Goal: Transaction & Acquisition: Purchase product/service

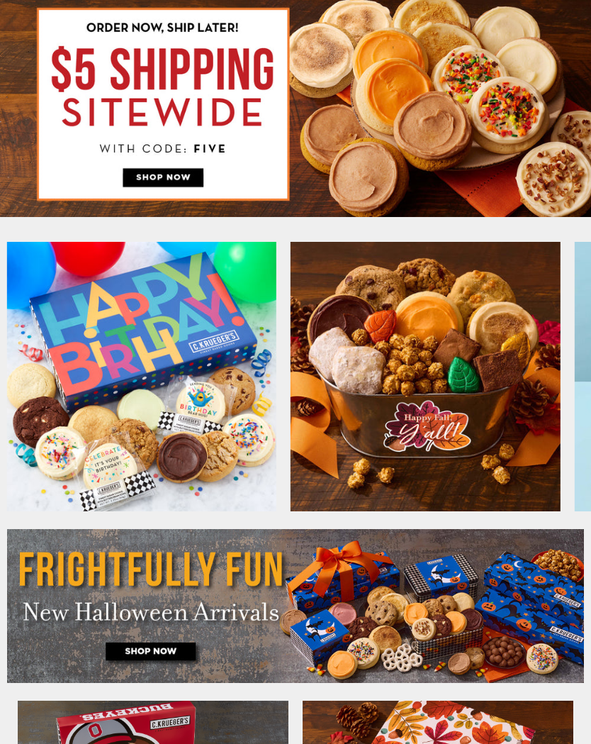
type input "**********"
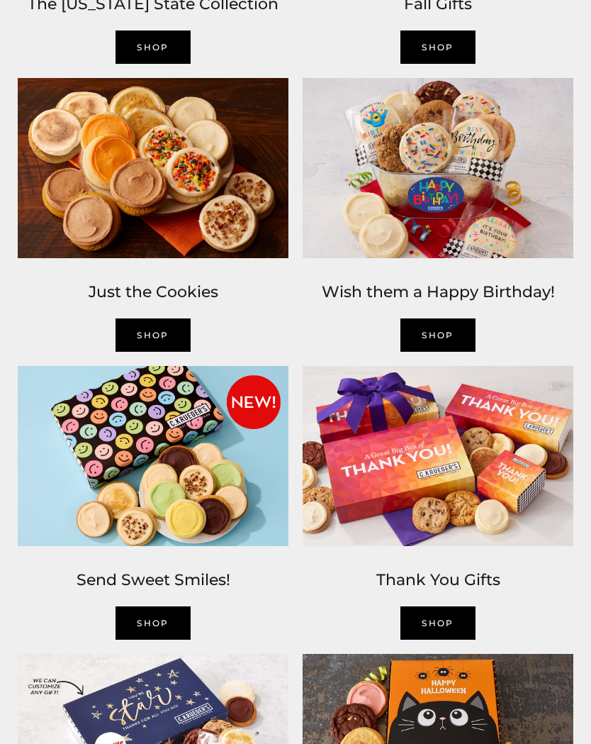
scroll to position [1046, 0]
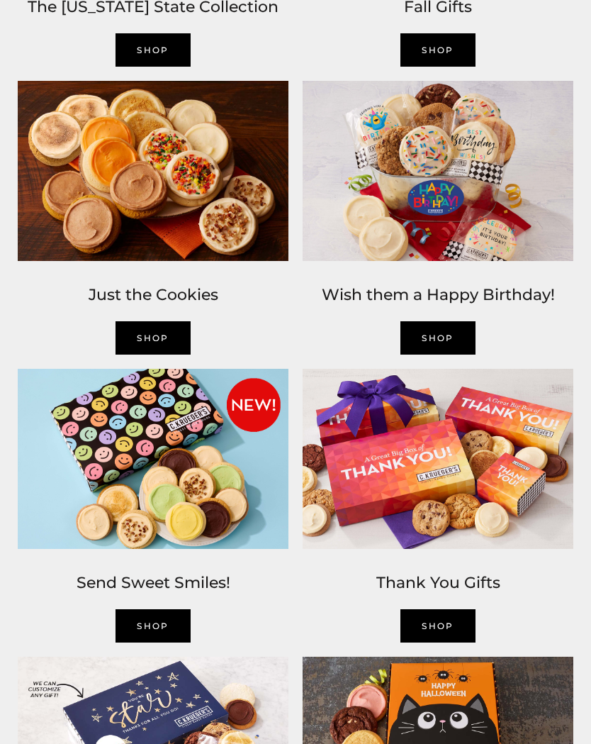
click at [176, 333] on link "SHOP" at bounding box center [153, 337] width 75 height 33
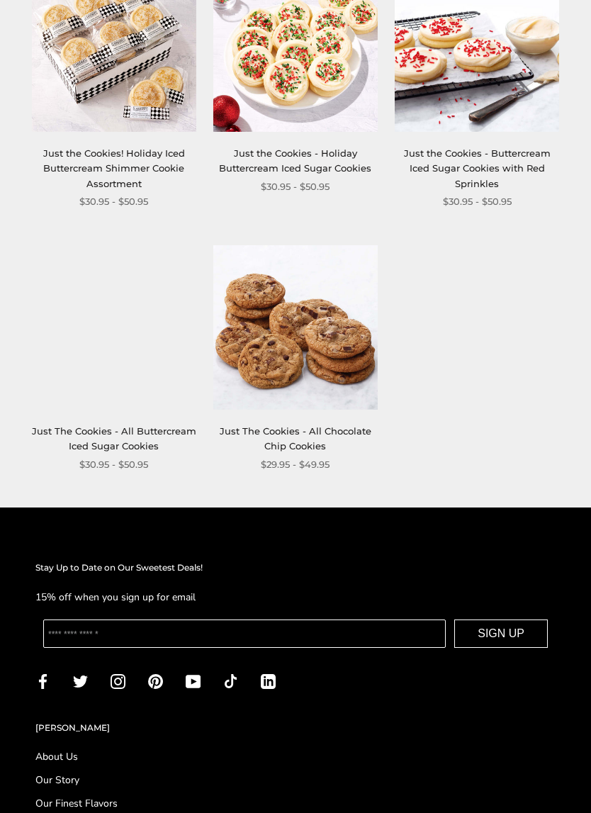
scroll to position [1651, 0]
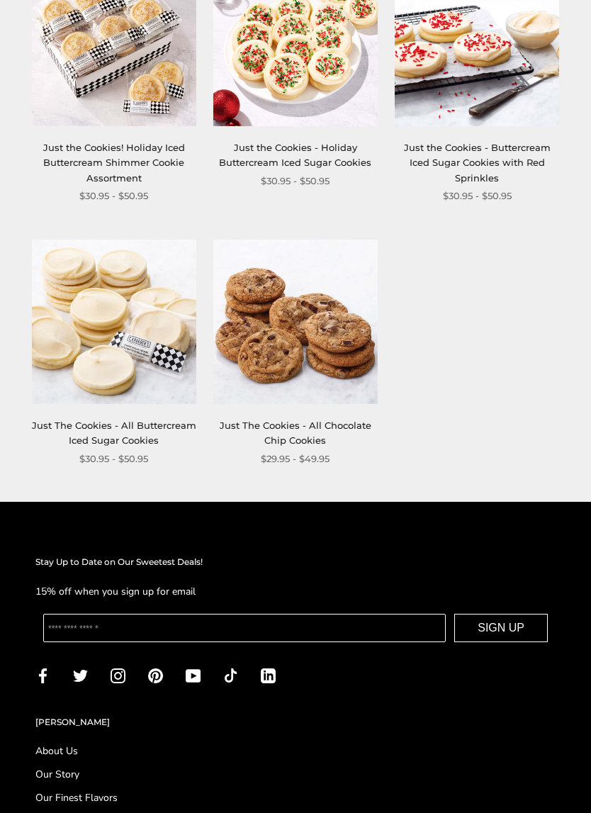
click at [152, 359] on img at bounding box center [114, 322] width 164 height 164
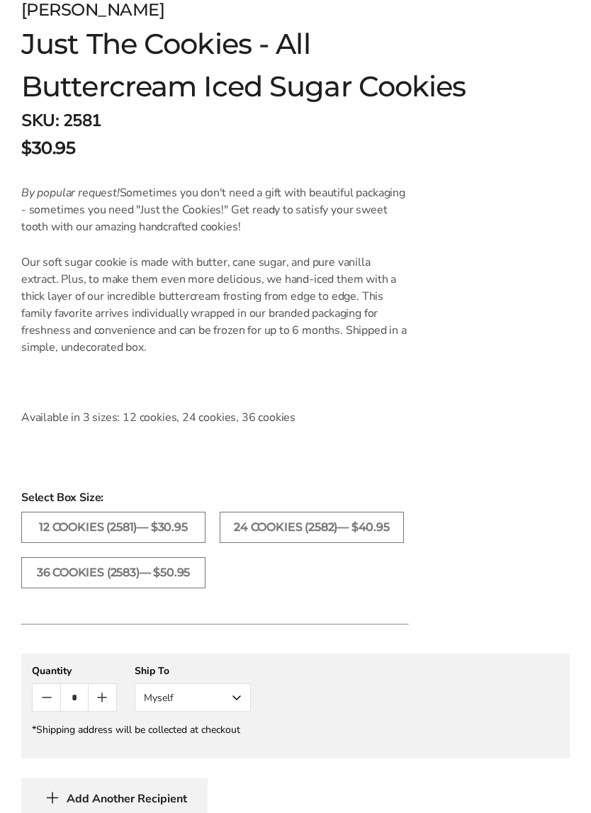
click at [305, 534] on label "24 COOKIES (2582)— $40.95" at bounding box center [312, 527] width 184 height 31
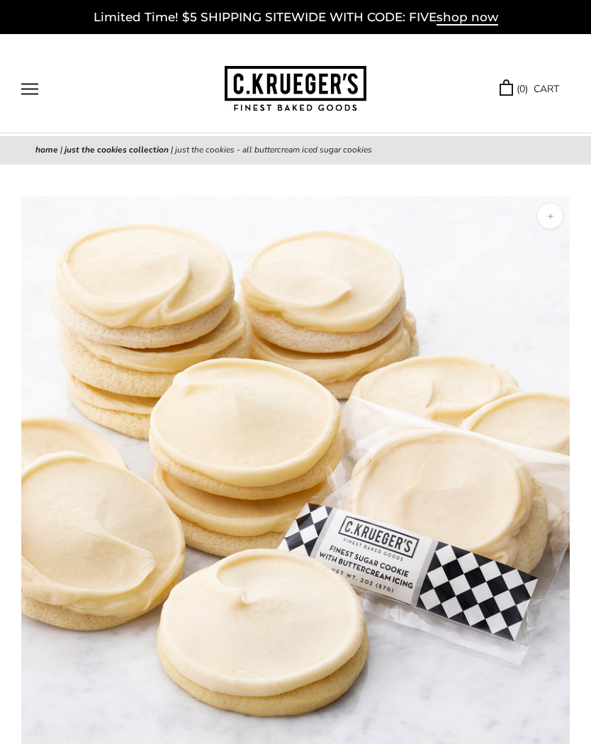
click at [37, 89] on button "Open navigation" at bounding box center [29, 89] width 17 height 12
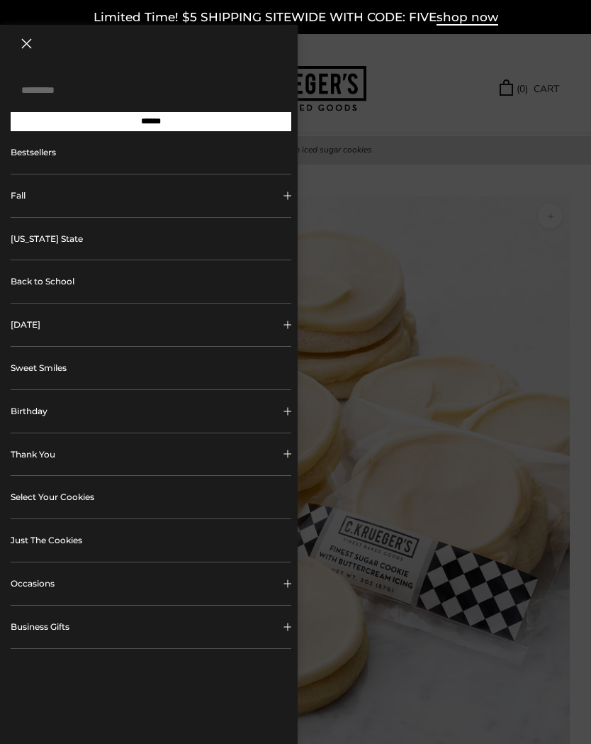
click at [54, 76] on input "Search..." at bounding box center [151, 90] width 281 height 29
type input "**********"
click at [151, 126] on input "******" at bounding box center [151, 121] width 281 height 19
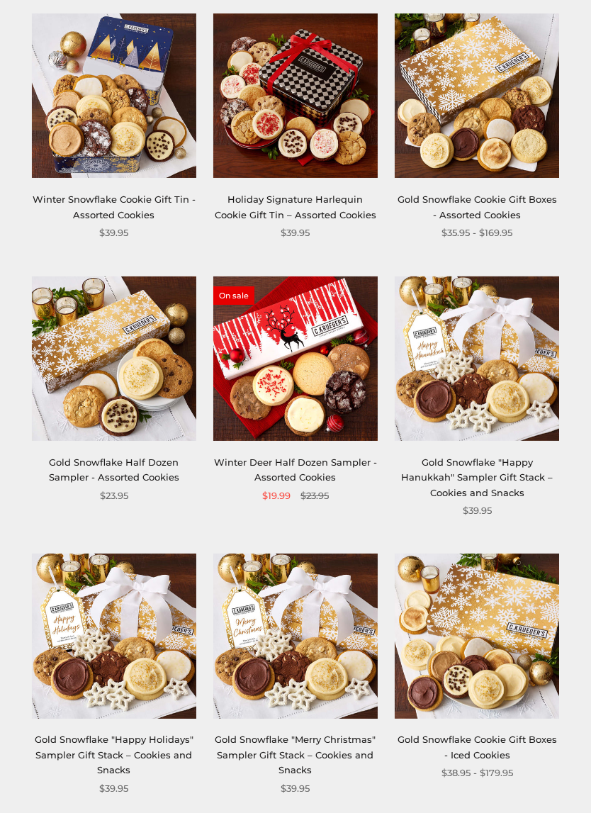
scroll to position [209, 0]
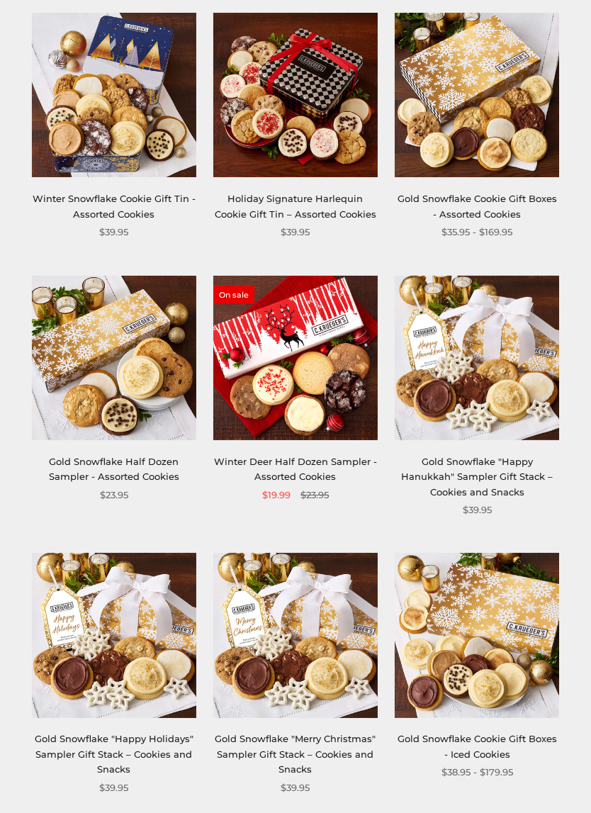
click at [324, 449] on div "On sale Winter Deer Half Dozen Sampler - Assorted Cookies $19.99 $23.95" at bounding box center [295, 389] width 164 height 227
click at [331, 395] on img at bounding box center [295, 358] width 164 height 164
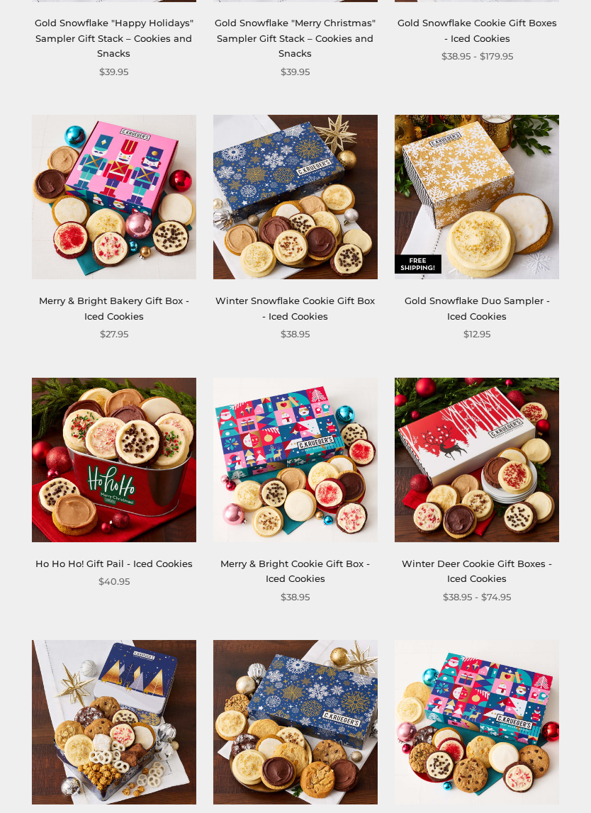
scroll to position [941, 0]
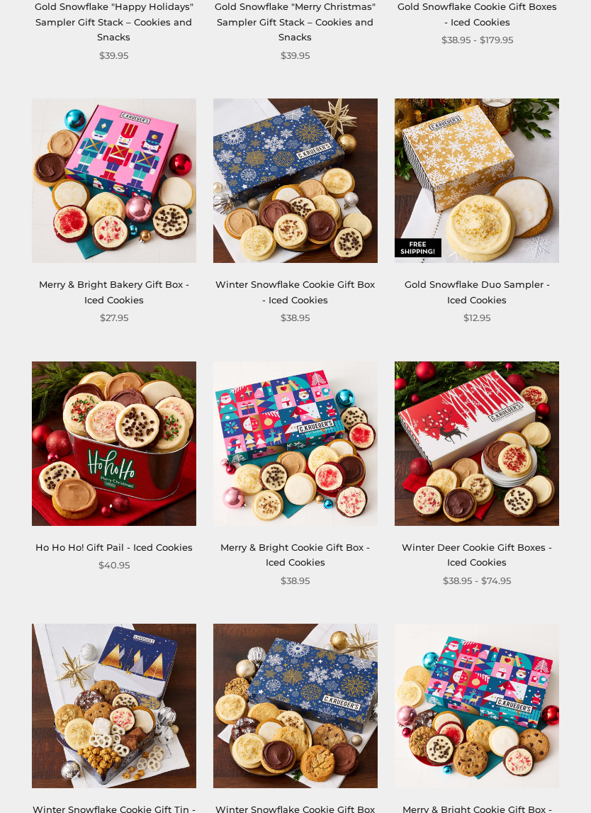
click at [525, 249] on img at bounding box center [477, 181] width 164 height 164
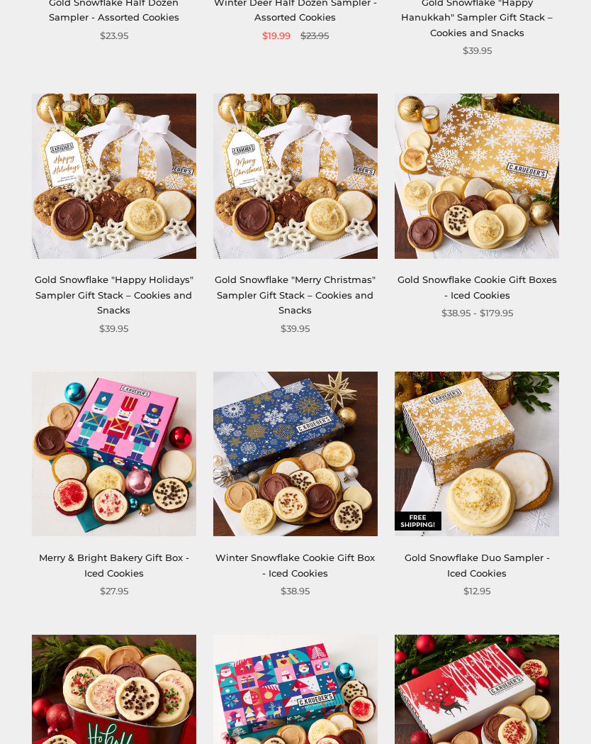
scroll to position [668, 0]
click at [478, 278] on link "Gold Snowflake Cookie Gift Boxes - Iced Cookies" at bounding box center [477, 287] width 159 height 26
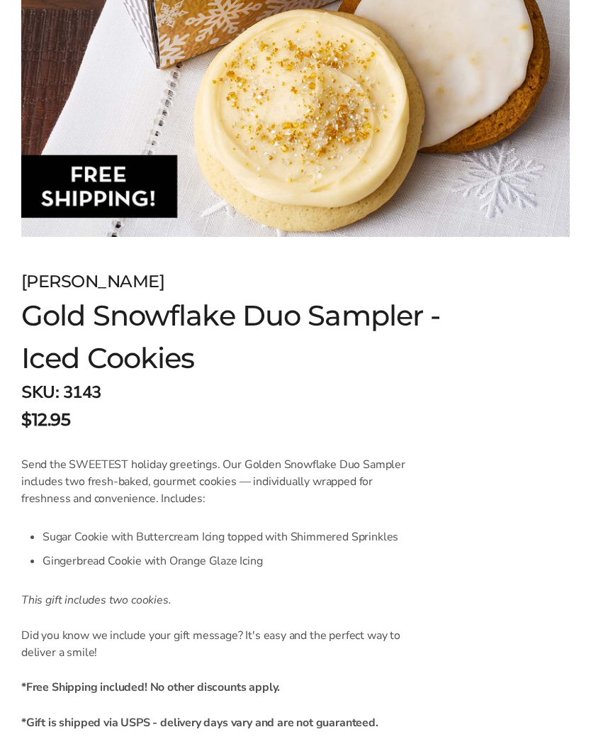
scroll to position [483, 0]
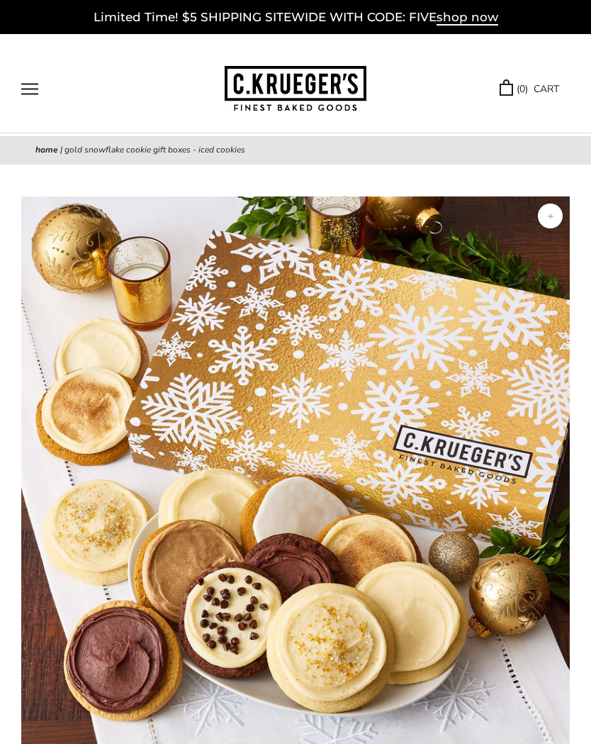
click at [30, 83] on button "Open navigation" at bounding box center [29, 89] width 17 height 12
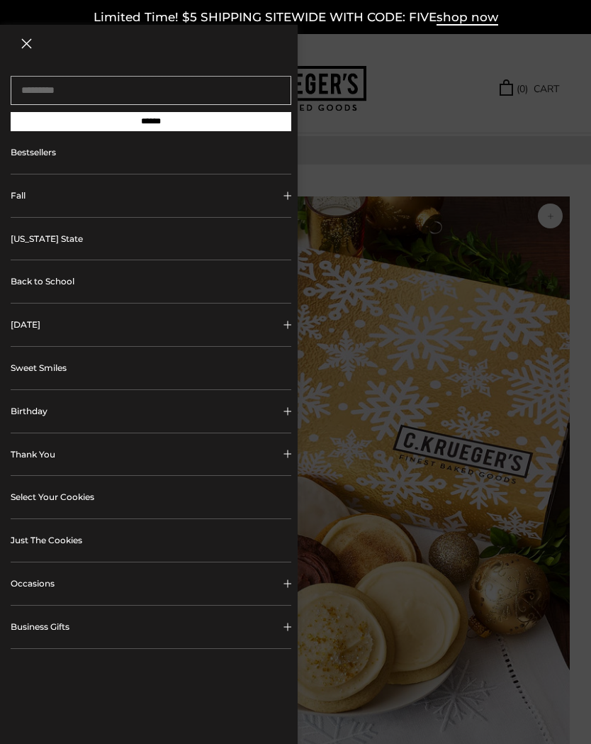
click at [206, 508] on link "Select Your Cookies" at bounding box center [151, 497] width 281 height 43
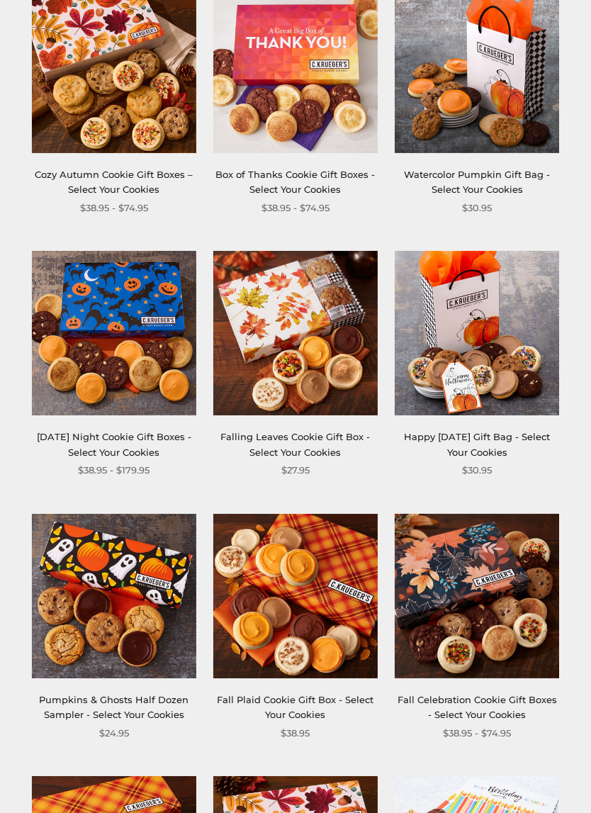
scroll to position [295, 0]
click at [104, 191] on link "Cozy Autumn Cookie Gift Boxes – Select Your Cookies" at bounding box center [114, 182] width 158 height 26
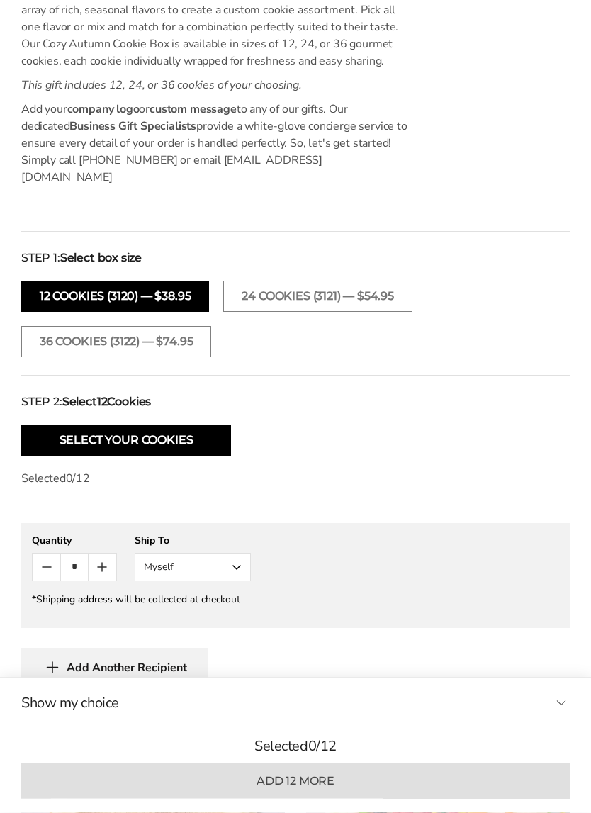
scroll to position [958, 0]
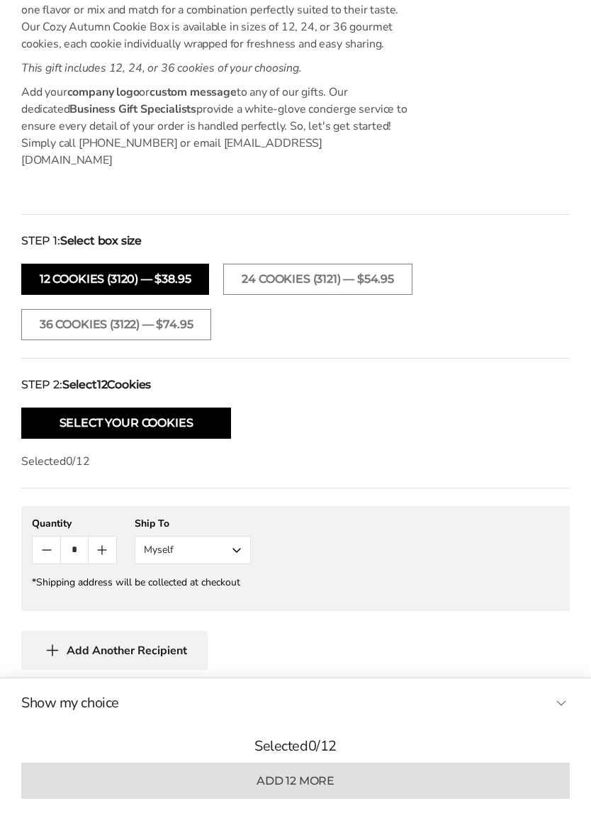
click at [208, 408] on button "Select Your Cookies" at bounding box center [126, 423] width 210 height 31
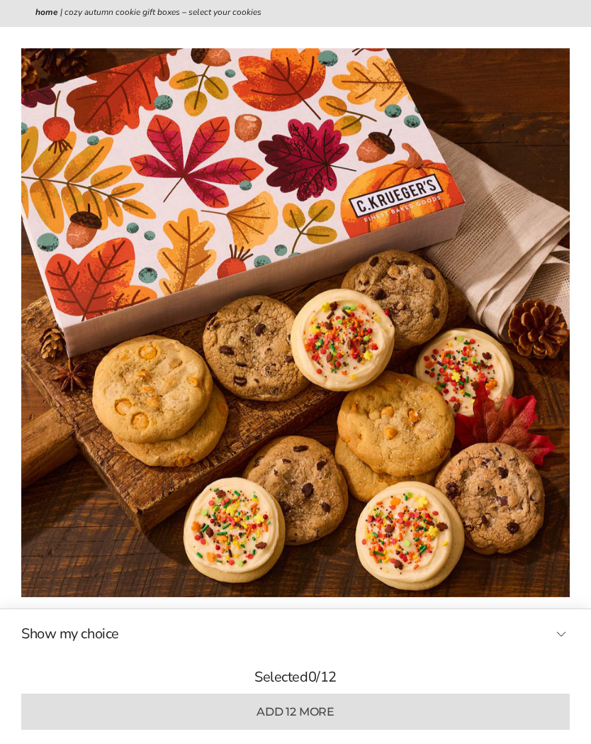
scroll to position [0, 0]
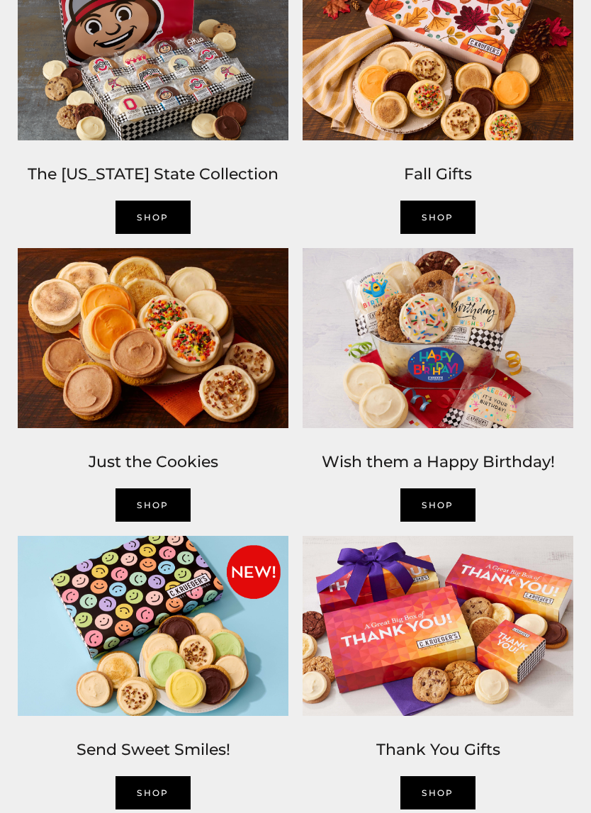
scroll to position [890, 0]
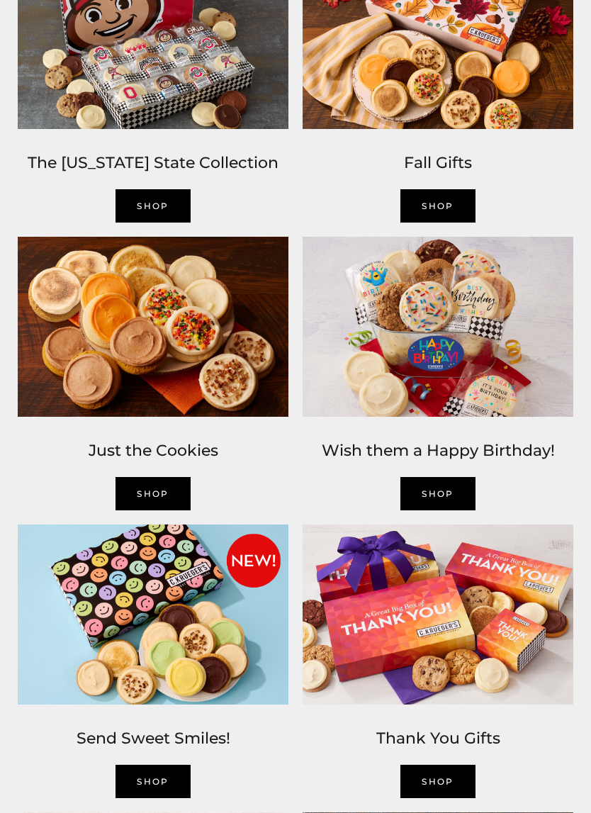
click at [231, 382] on img at bounding box center [153, 327] width 285 height 195
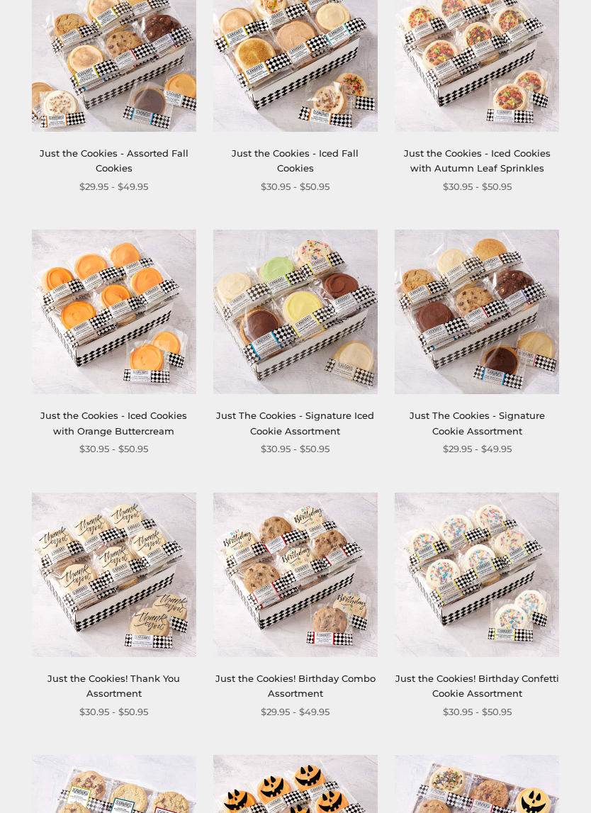
scroll to position [334, 0]
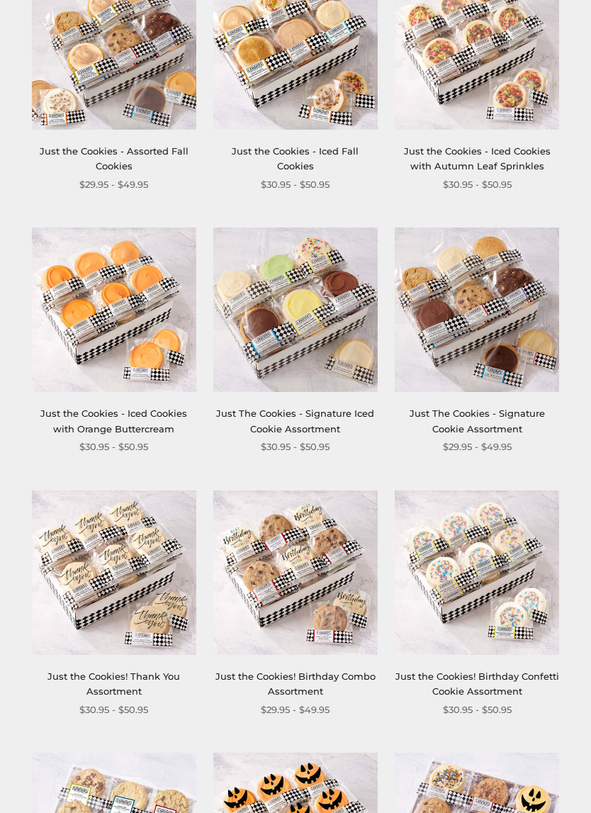
click at [327, 399] on div "Just The Cookies - Signature Iced Cookie Assortment $30.95 - $50.95" at bounding box center [295, 341] width 164 height 227
click at [342, 334] on img at bounding box center [295, 310] width 164 height 164
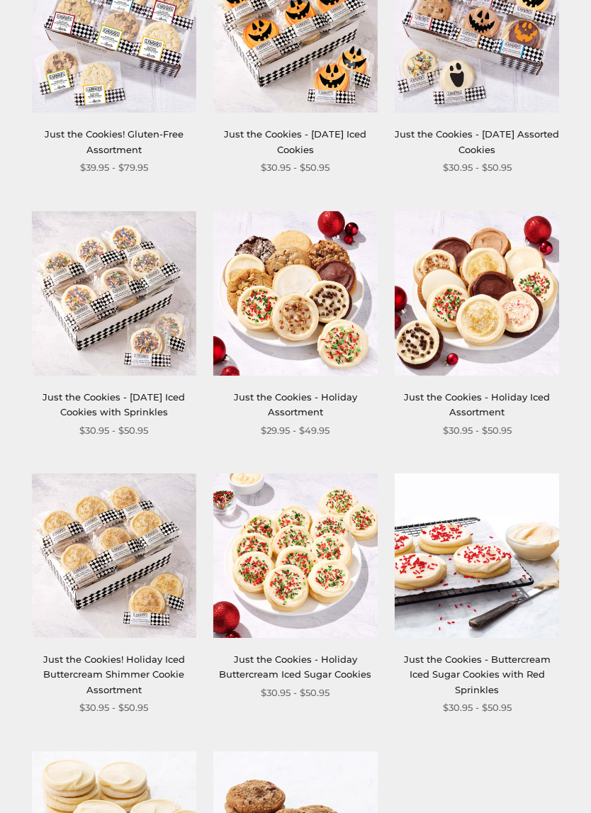
scroll to position [1141, 0]
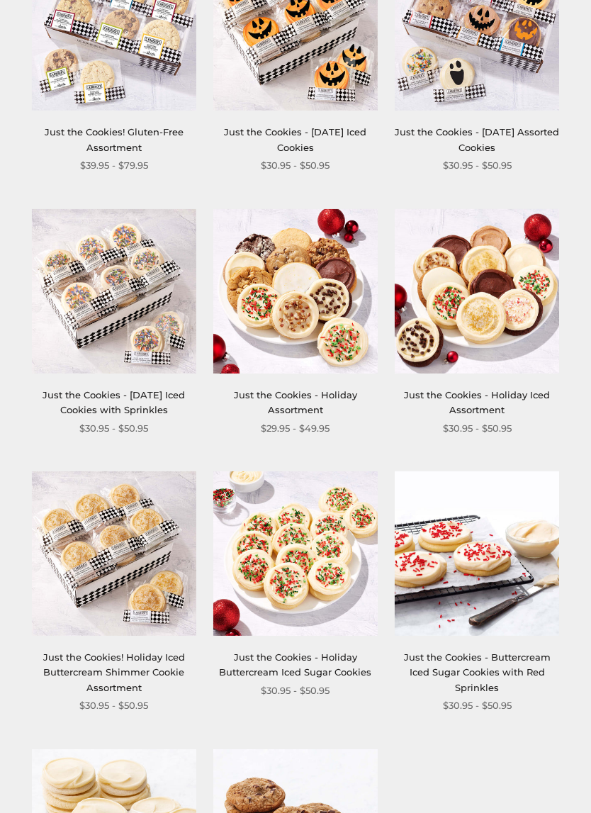
click at [305, 389] on link "Just the Cookies - Holiday Assortment" at bounding box center [295, 402] width 123 height 26
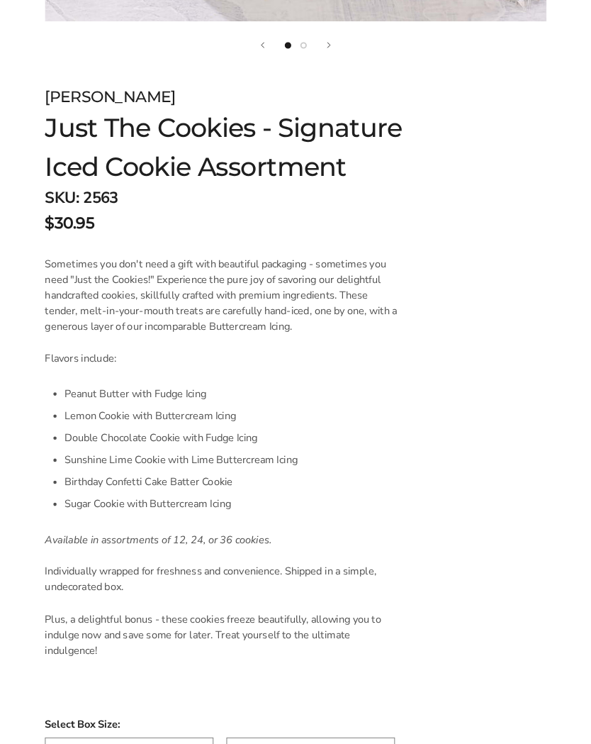
scroll to position [744, 0]
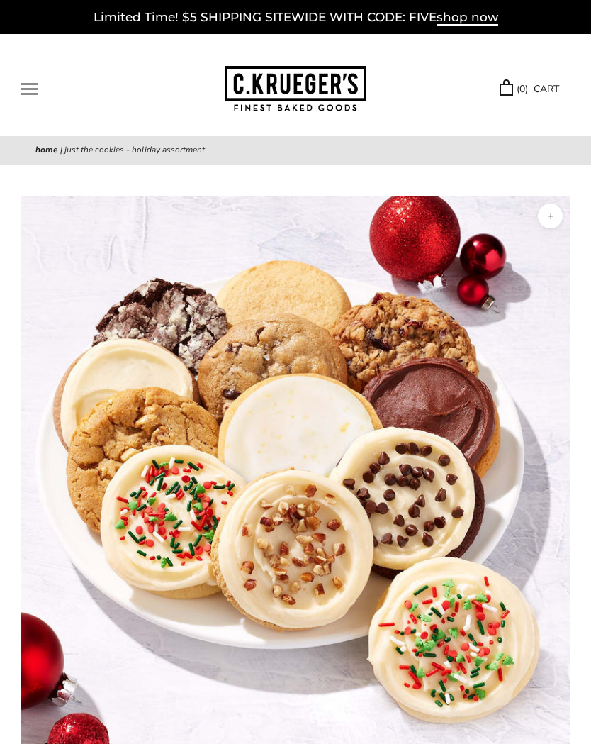
click at [5, 26] on div "Limited Time! $5 SHIPPING SITEWIDE WITH CODE: FIVE shop now" at bounding box center [295, 17] width 591 height 34
click at [38, 86] on button "Open navigation" at bounding box center [29, 89] width 17 height 12
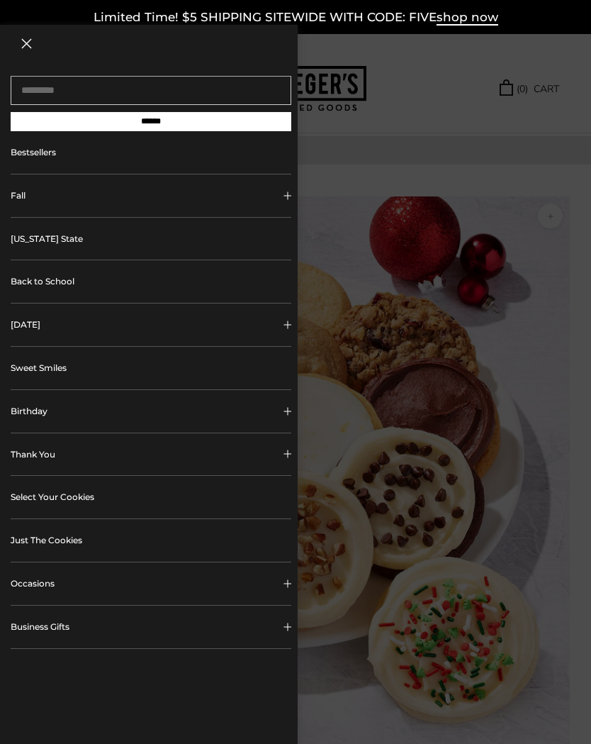
click at [96, 537] on link "Just The Cookies" at bounding box center [151, 540] width 281 height 43
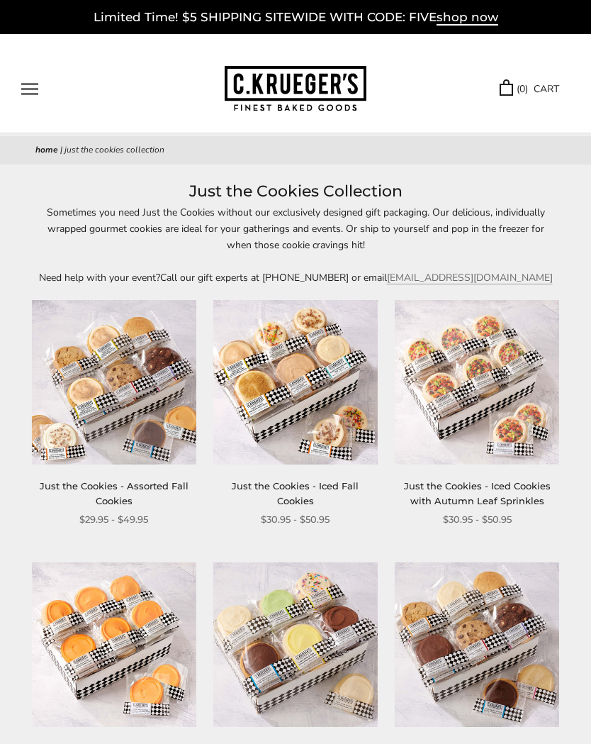
click at [34, 83] on button "Open navigation" at bounding box center [29, 89] width 17 height 12
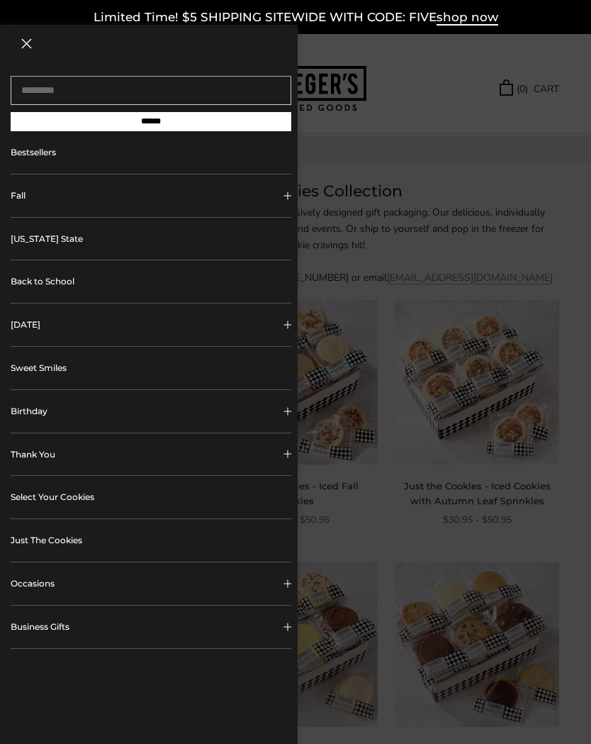
click at [166, 544] on link "Just The Cookies" at bounding box center [151, 540] width 281 height 43
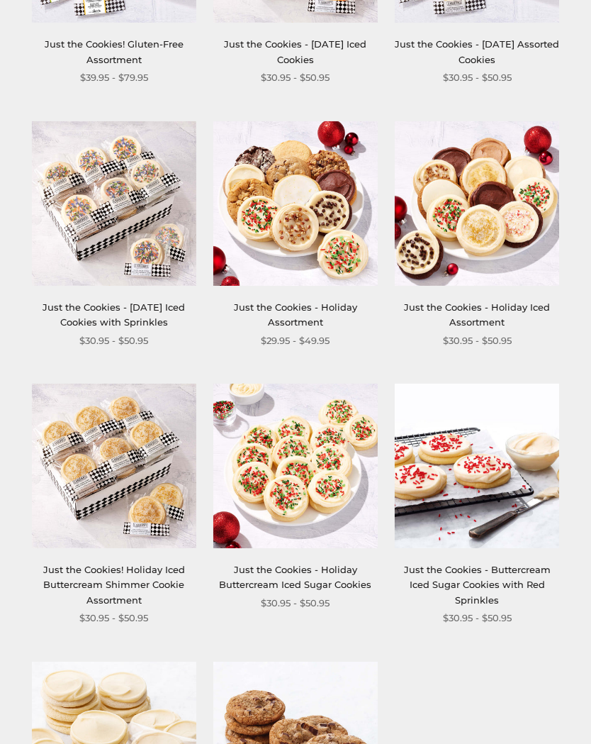
scroll to position [1222, 0]
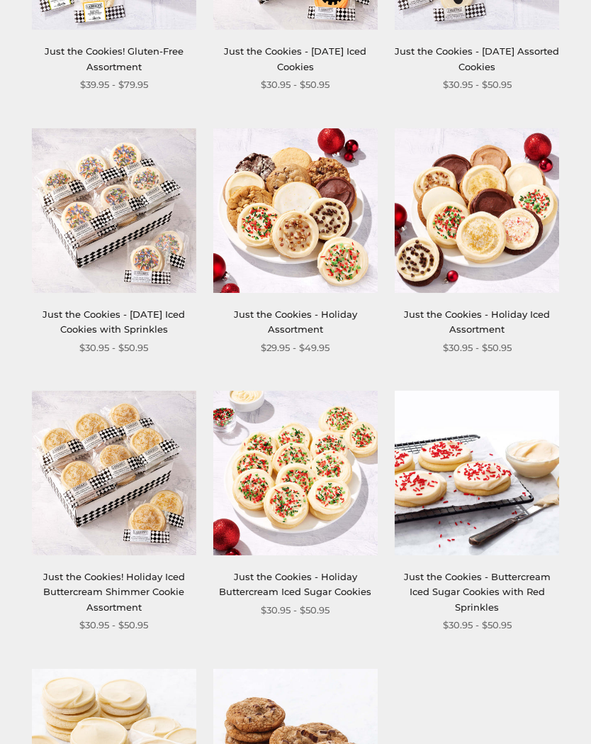
click at [509, 235] on img at bounding box center [477, 210] width 164 height 164
